Goal: Information Seeking & Learning: Learn about a topic

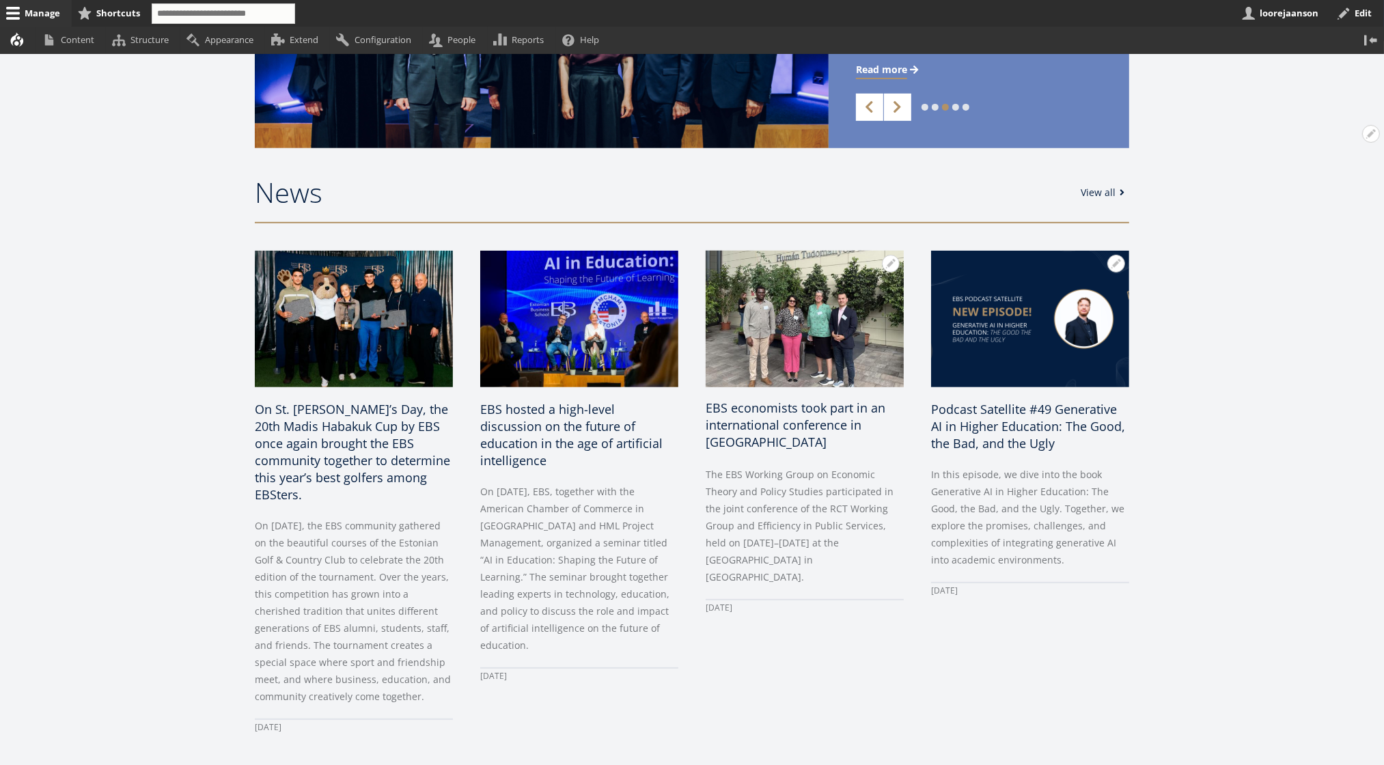
scroll to position [477, 0]
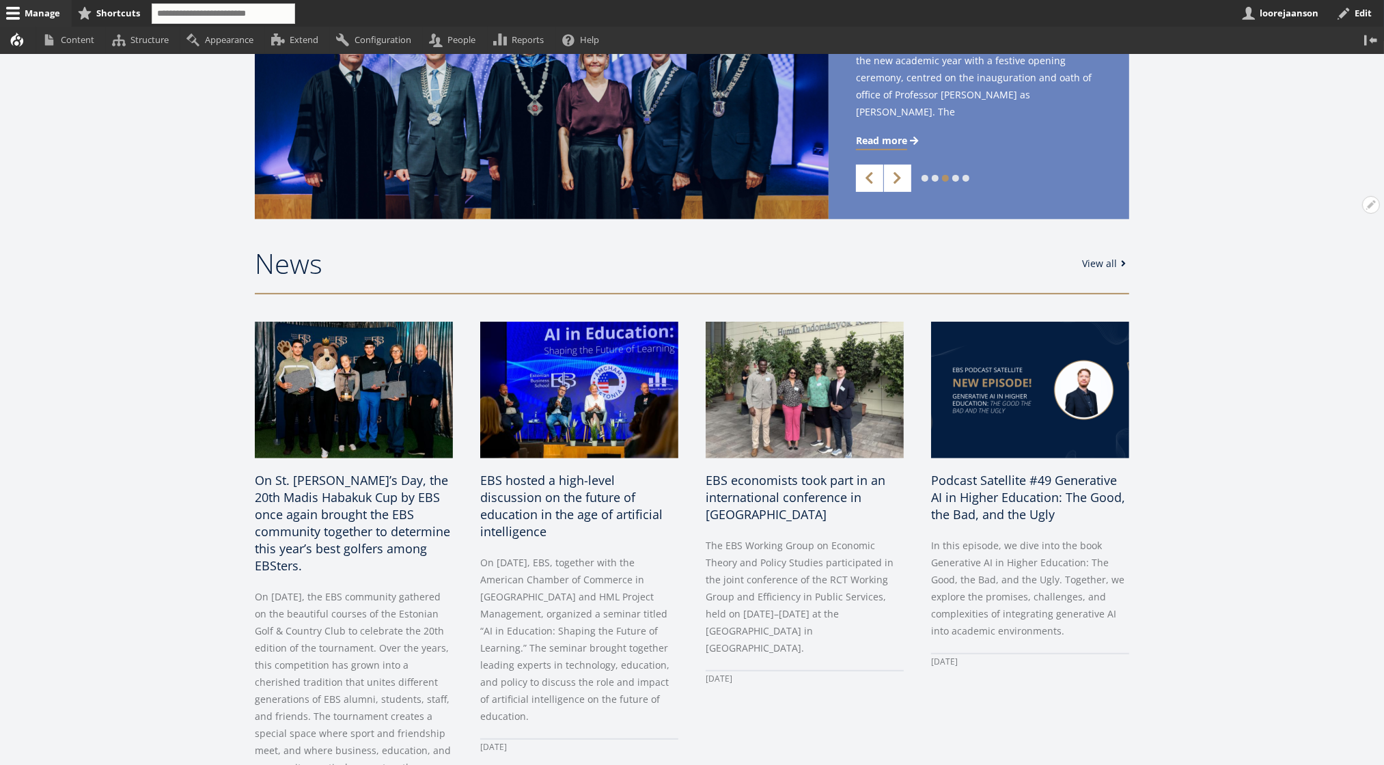
click at [1101, 257] on link "View all" at bounding box center [1106, 264] width 48 height 14
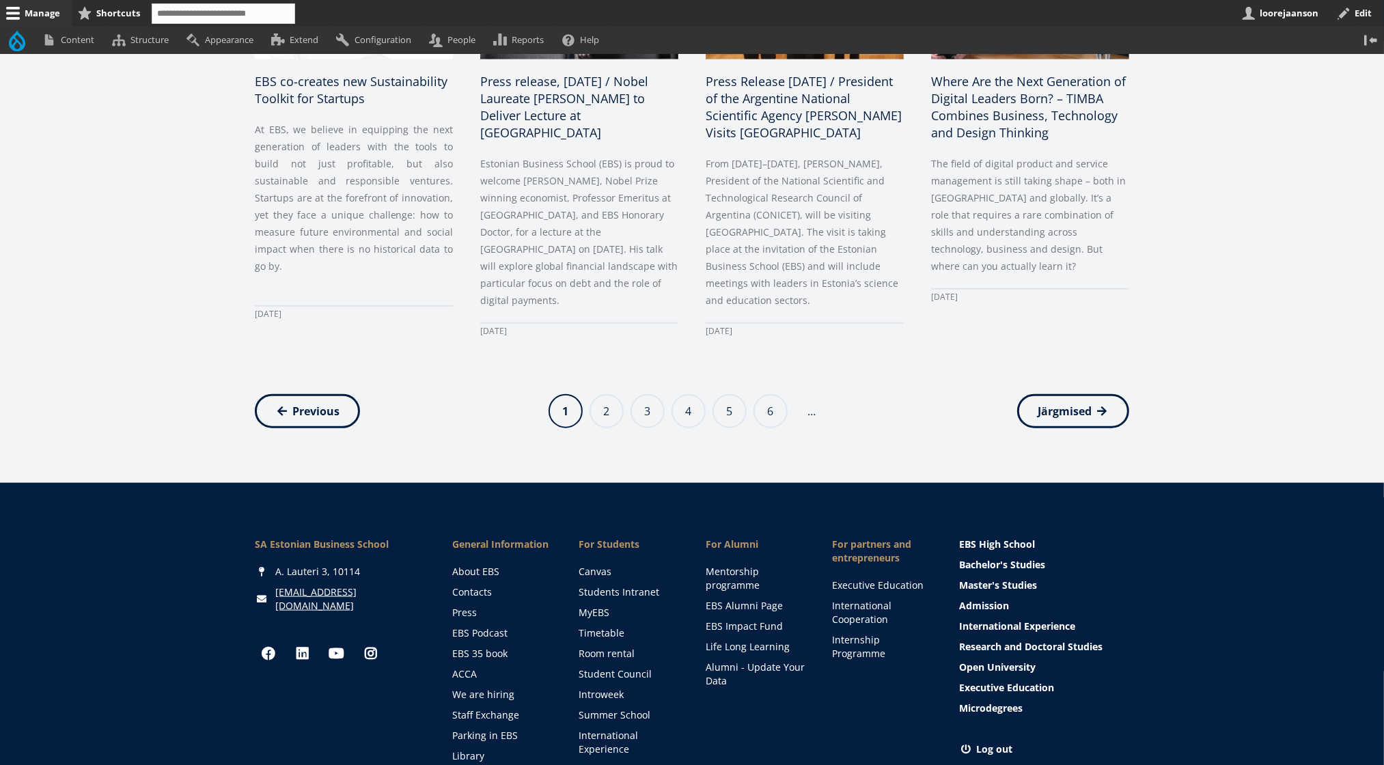
scroll to position [1407, 0]
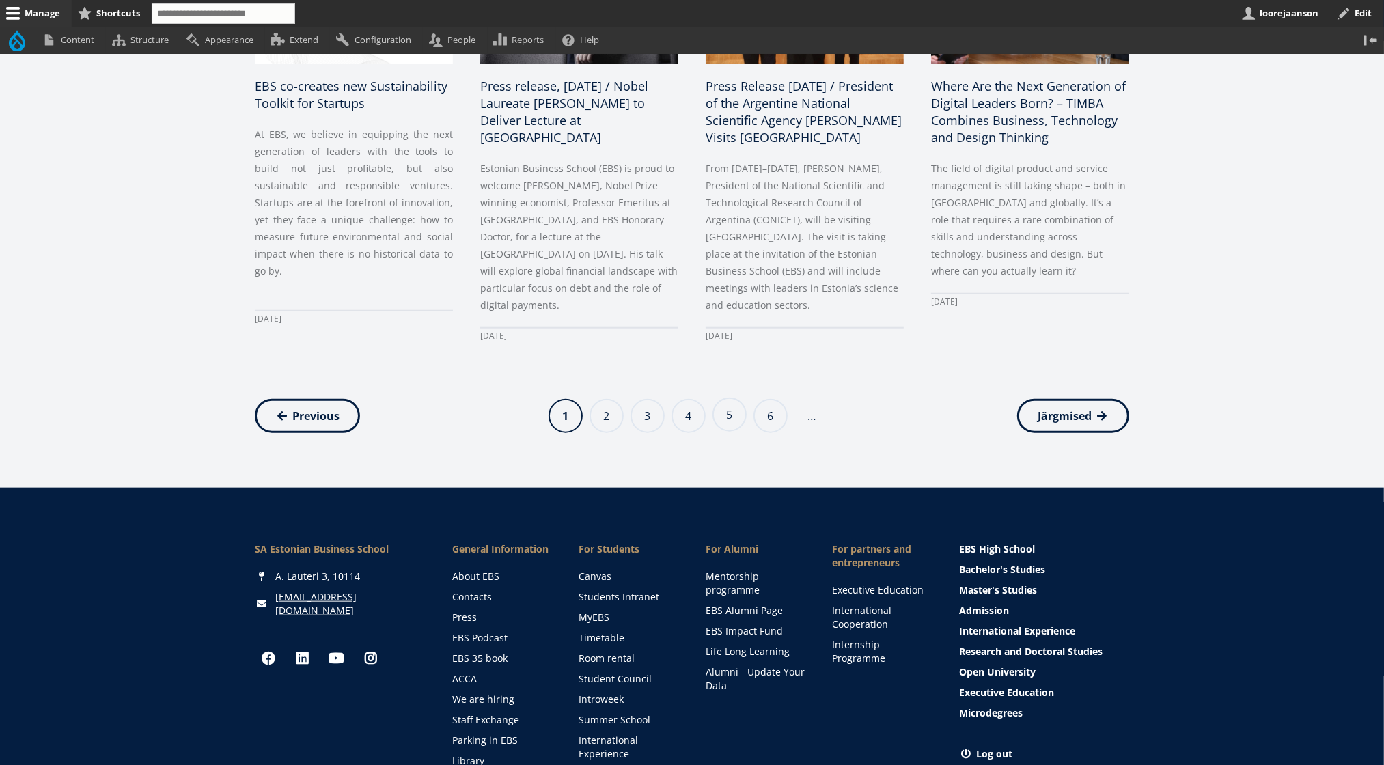
click at [715, 397] on link "Page 5" at bounding box center [729, 414] width 34 height 34
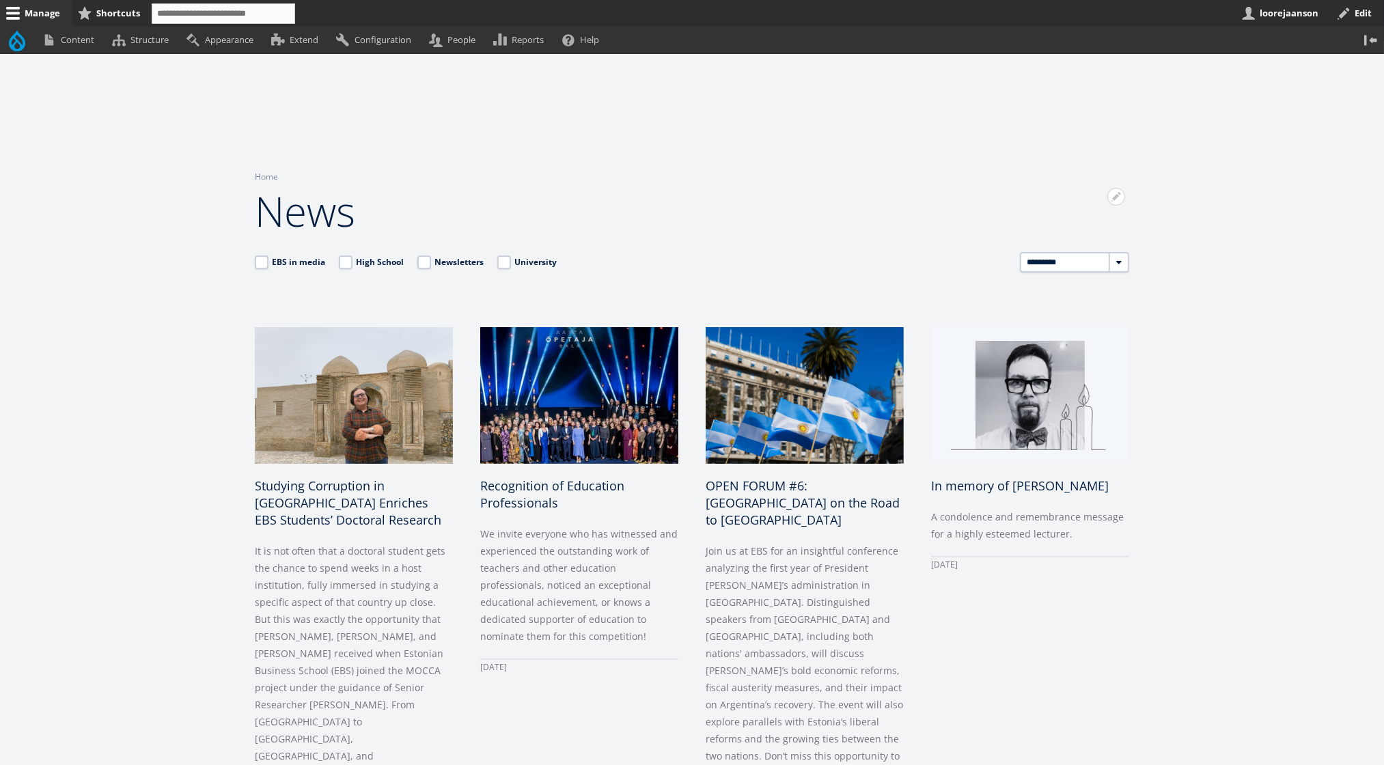
click at [272, 206] on h1 "News" at bounding box center [692, 211] width 874 height 55
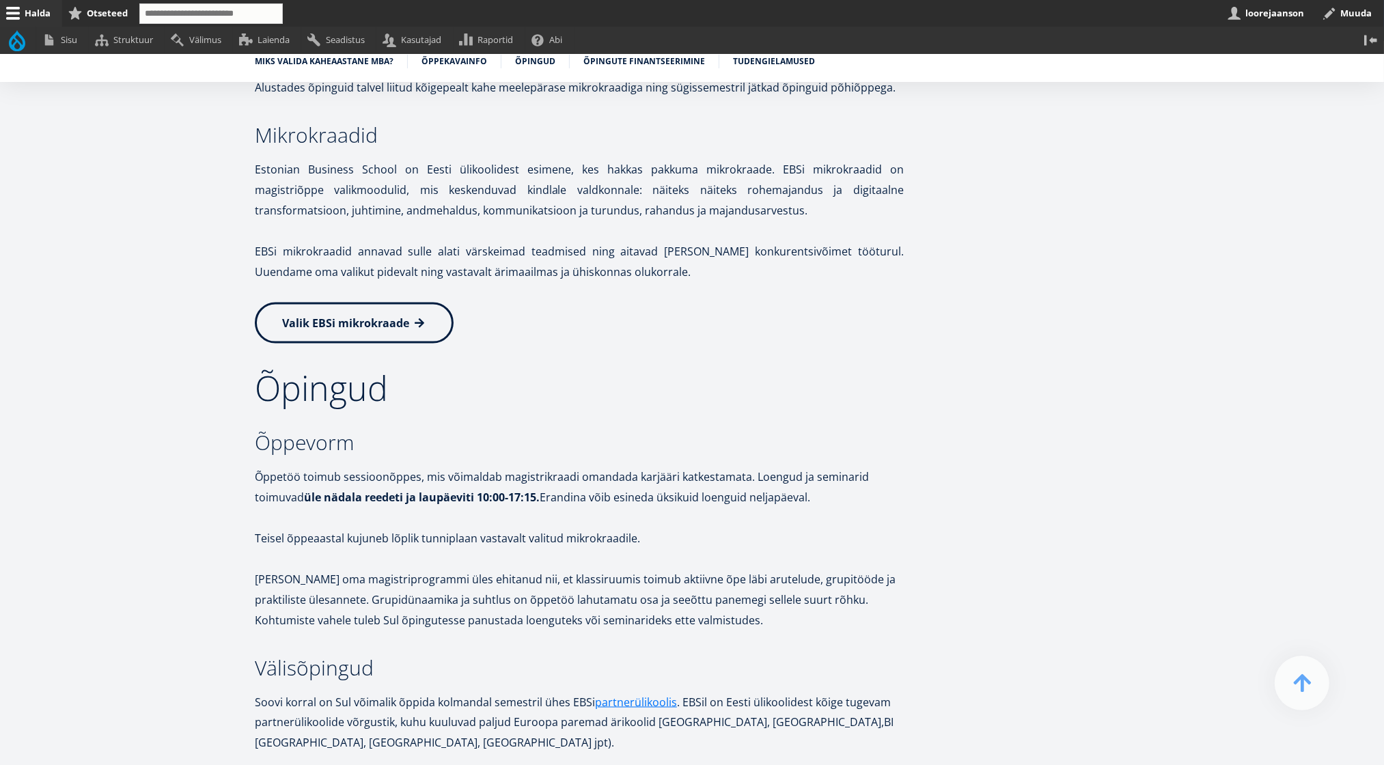
scroll to position [2063, 0]
